Goal: Check status

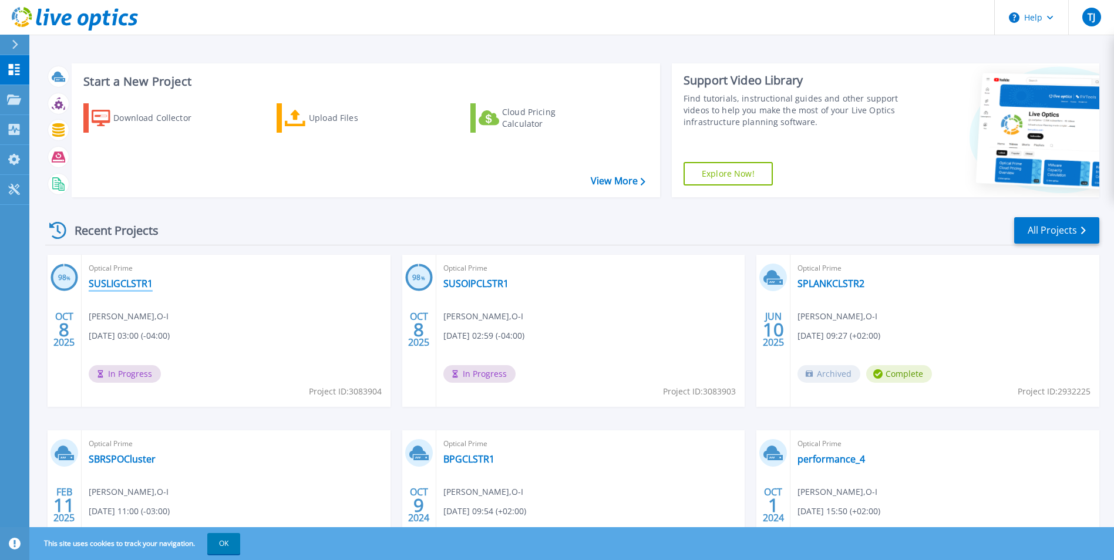
click at [117, 286] on link "SUSLIGCLSTR1" at bounding box center [121, 284] width 64 height 12
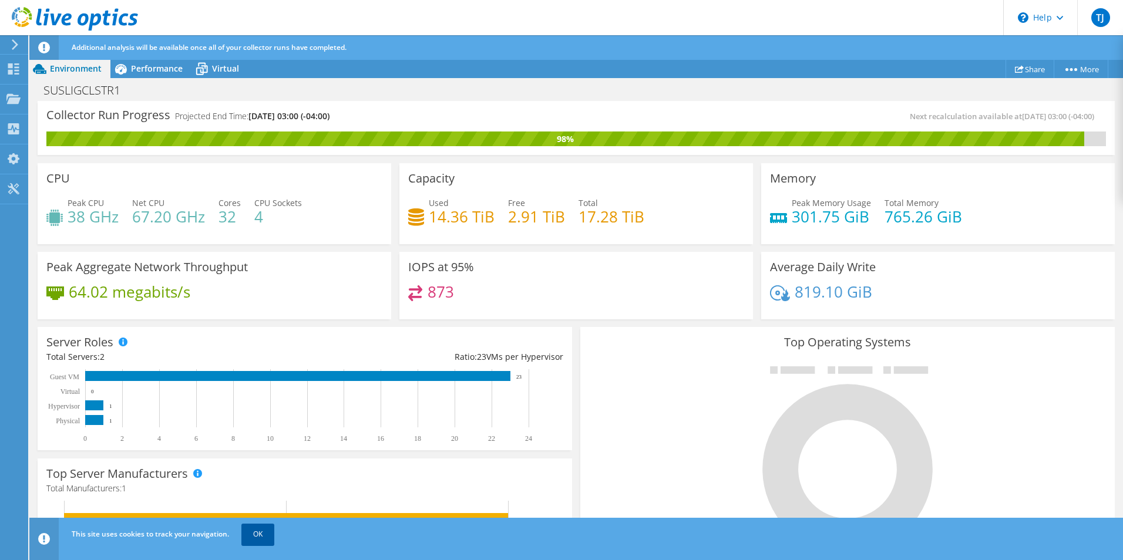
click at [254, 533] on link "OK" at bounding box center [257, 534] width 33 height 21
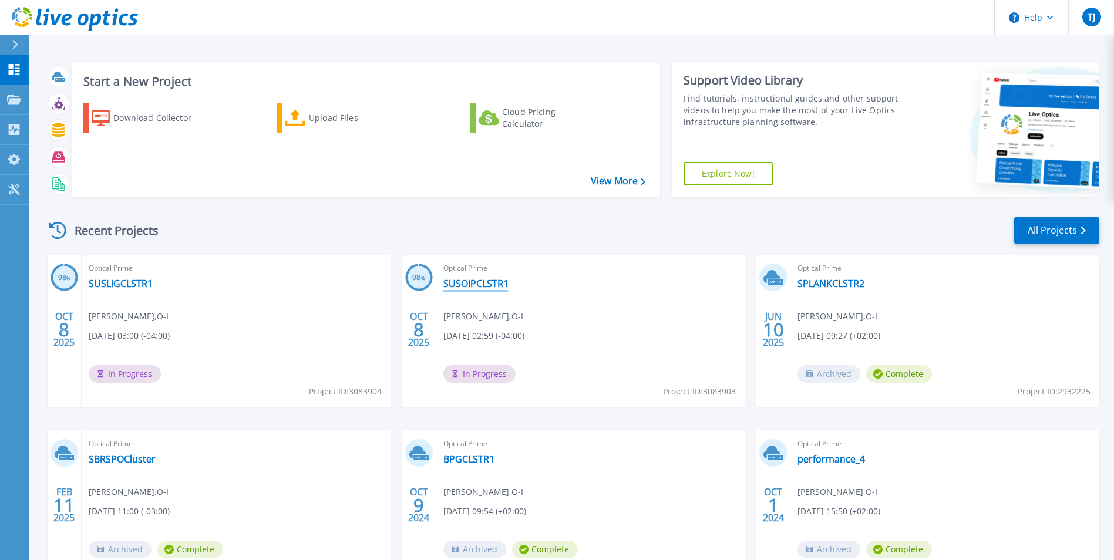
click at [486, 281] on link "SUSOIPCLSTR1" at bounding box center [476, 284] width 65 height 12
click at [505, 284] on link "SUSOIPCLSTR1" at bounding box center [476, 284] width 65 height 12
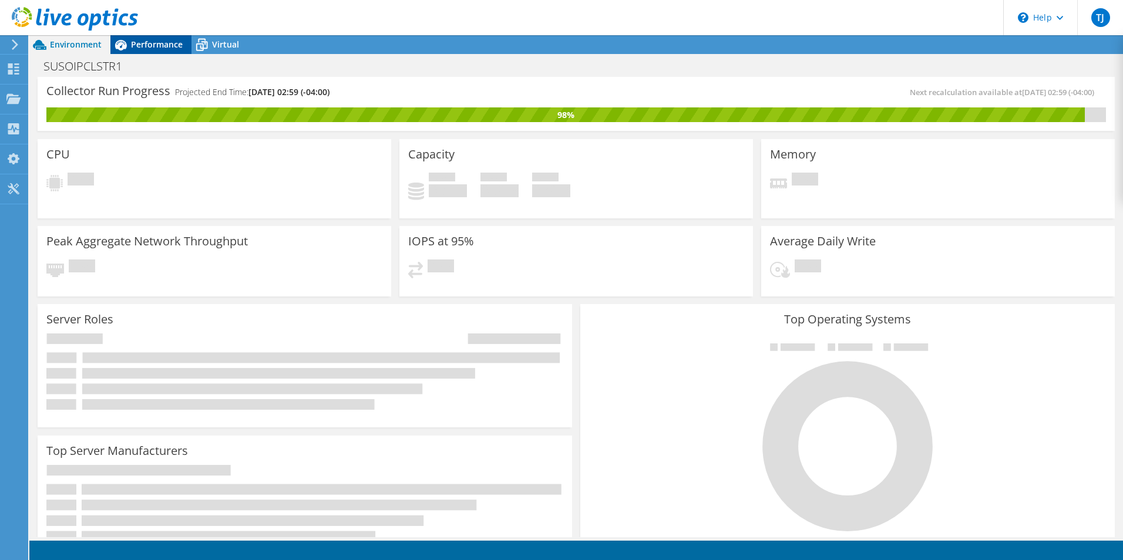
click at [161, 41] on span "Performance" at bounding box center [157, 44] width 52 height 11
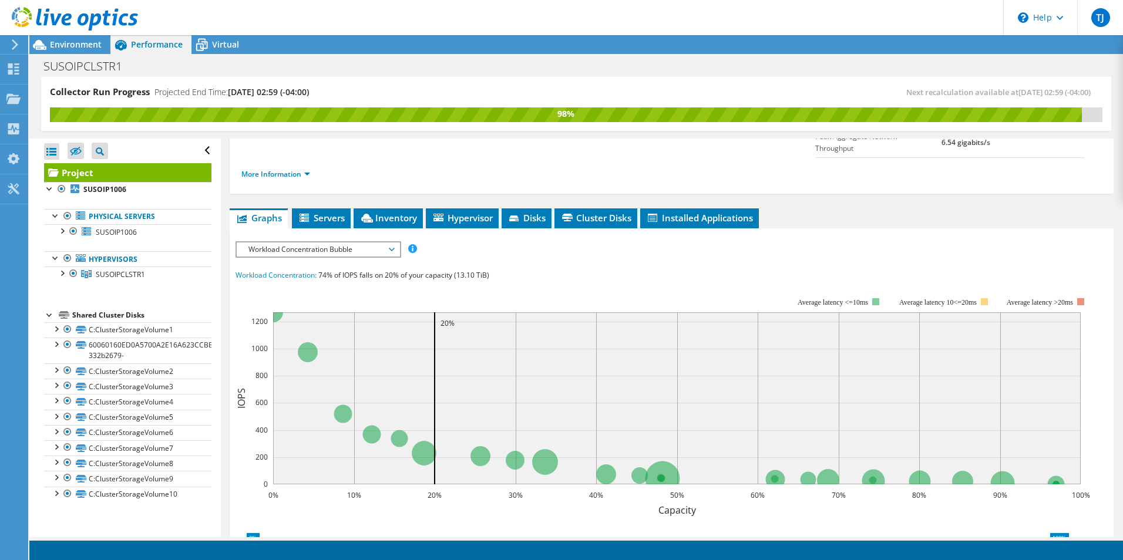
scroll to position [176, 0]
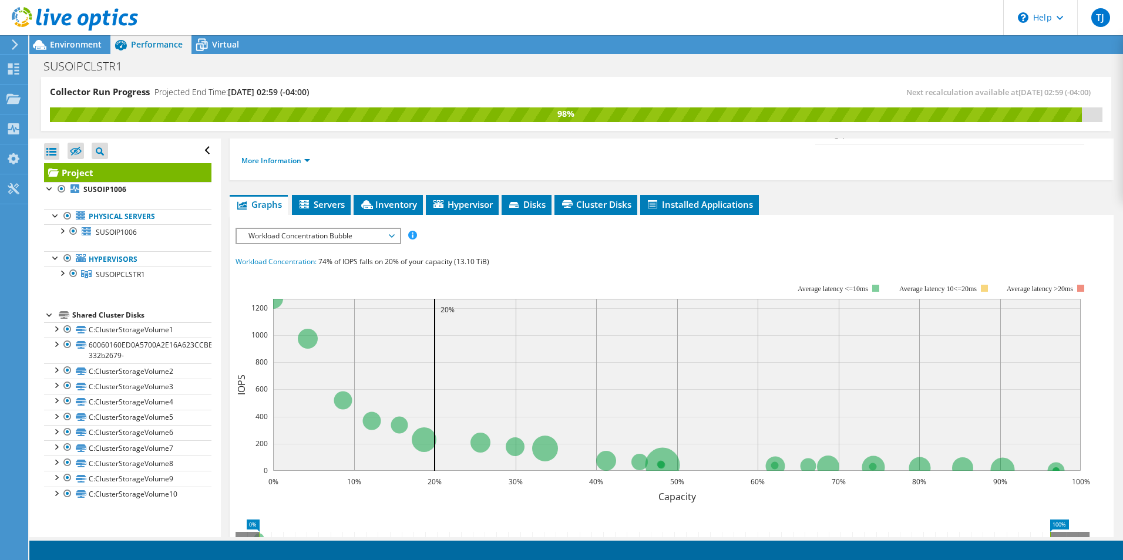
click at [320, 229] on span "Workload Concentration Bubble" at bounding box center [318, 236] width 151 height 14
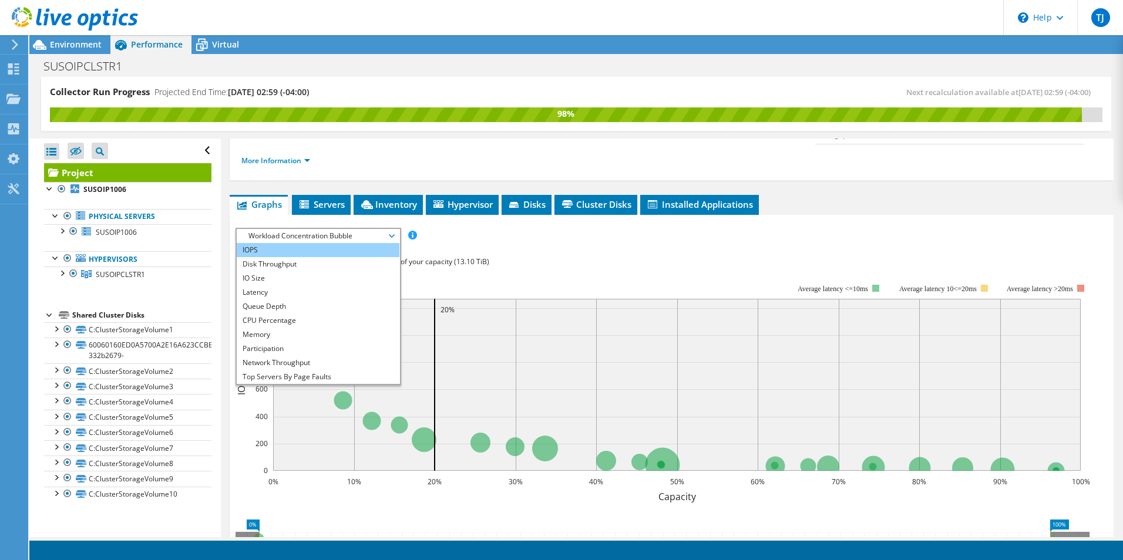
click at [280, 243] on li "IOPS" at bounding box center [318, 250] width 163 height 14
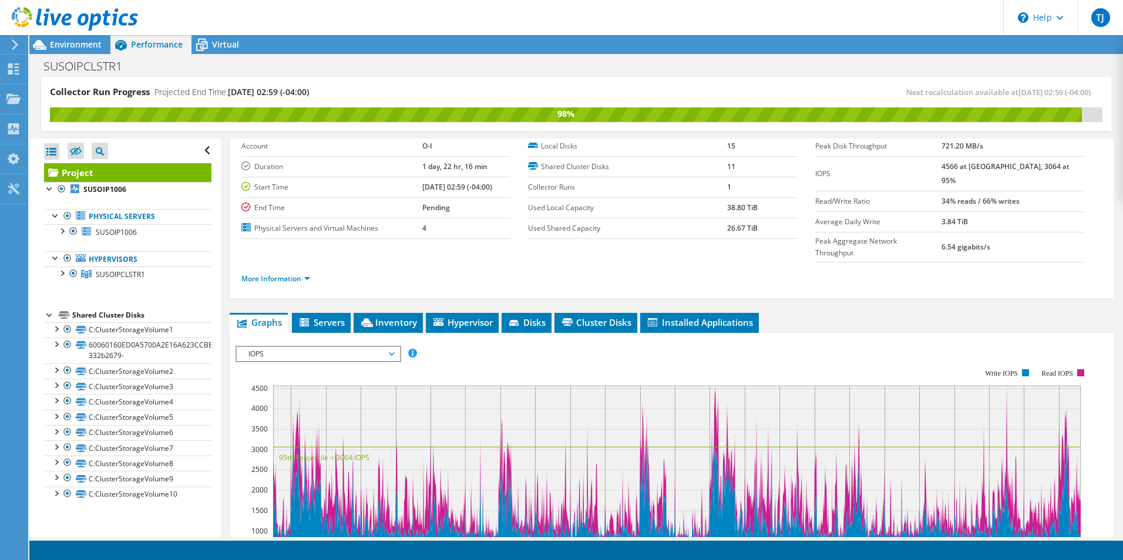
scroll to position [0, 0]
